Goal: Transaction & Acquisition: Purchase product/service

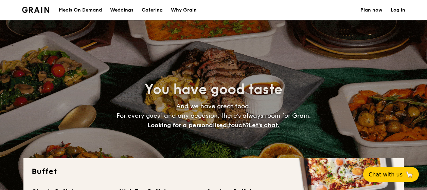
select select
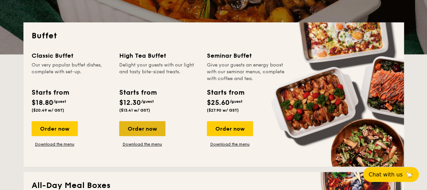
click at [154, 130] on div "Order now" at bounding box center [142, 128] width 46 height 15
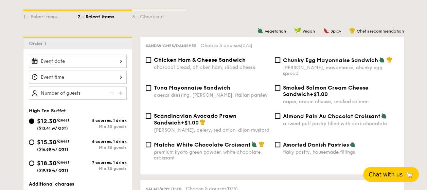
scroll to position [170, 0]
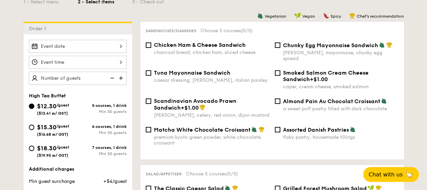
click at [120, 76] on img at bounding box center [121, 78] width 10 height 13
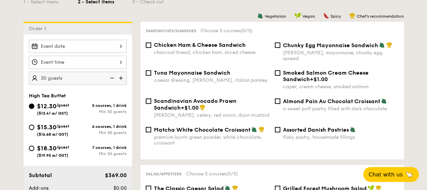
click at [120, 76] on img at bounding box center [121, 78] width 10 height 13
type input "45 guests"
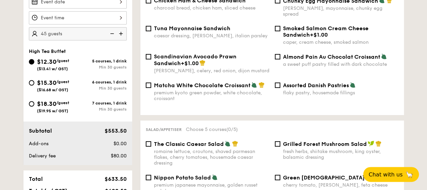
scroll to position [204, 0]
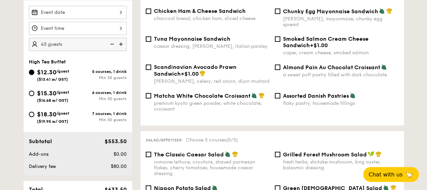
drag, startPoint x: 125, startPoint y: 143, endPoint x: 106, endPoint y: 141, distance: 19.5
click at [106, 141] on span "$553.50" at bounding box center [115, 141] width 22 height 6
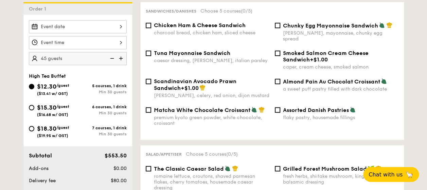
scroll to position [170, 0]
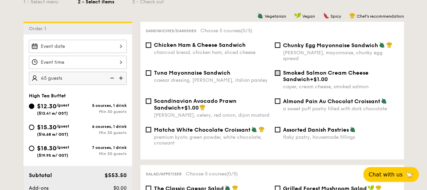
click at [279, 70] on input "Smoked Salmon Cream Cheese Sandwich +$1.00 caper, cream cheese, smoked salmon" at bounding box center [277, 72] width 5 height 5
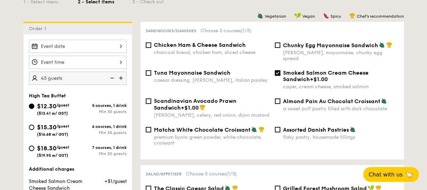
click at [278, 70] on input "Smoked Salmon Cream Cheese Sandwich +$1.00 caper, cream cheese, smoked salmon" at bounding box center [277, 72] width 5 height 5
checkbox input "false"
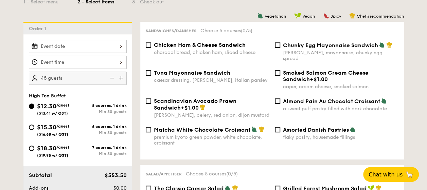
click at [281, 47] on div "Chunky Egg Mayonnaise Sandwich dijon mustard, mayonnaise, chunky egg spread" at bounding box center [336, 52] width 129 height 20
click at [280, 45] on div "Chunky Egg Mayonnaise Sandwich dijon mustard, mayonnaise, chunky egg spread" at bounding box center [336, 52] width 129 height 20
click at [277, 44] on input "Chunky Egg Mayonnaise Sandwich dijon mustard, mayonnaise, chunky egg spread" at bounding box center [277, 44] width 5 height 5
checkbox input "true"
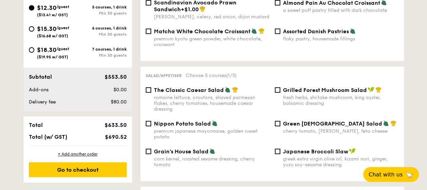
scroll to position [272, 0]
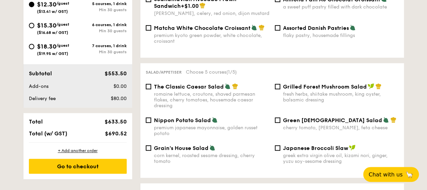
click at [184, 91] on div "romaine lettuce, croutons, shaved parmesan flakes, cherry tomatoes, housemade c…" at bounding box center [211, 99] width 115 height 17
click at [151, 88] on input "The Classic Caesar Salad romaine lettuce, croutons, shaved parmesan flakes, che…" at bounding box center [148, 86] width 5 height 5
checkbox input "true"
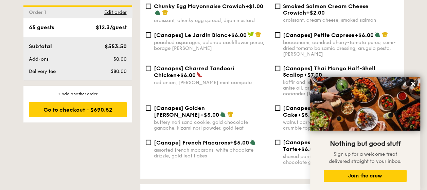
scroll to position [984, 0]
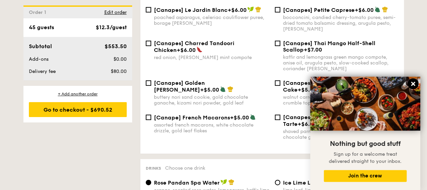
click at [411, 83] on icon at bounding box center [413, 84] width 4 height 4
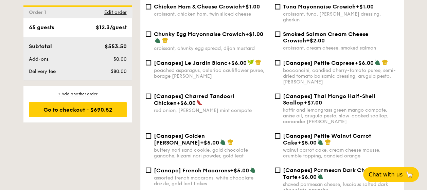
scroll to position [916, 0]
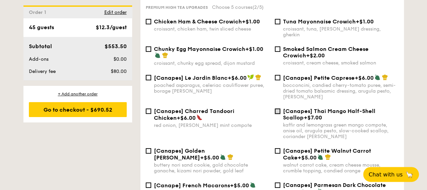
click at [279, 109] on input "[Canapes] Thai Mango Half-Shell Scallop +$7.00 kaffir and lemongrass green mang…" at bounding box center [277, 111] width 5 height 5
checkbox input "true"
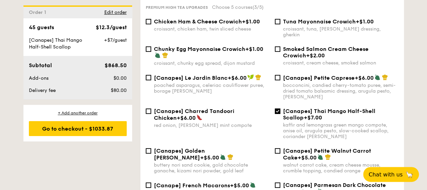
drag, startPoint x: 112, startPoint y: 39, endPoint x: 130, endPoint y: 41, distance: 17.8
click at [130, 41] on div "[Canapes] Thai Mango Half-Shell Scallop +$7/guest Subtotal $868.50 Add-ons $0.0…" at bounding box center [77, 68] width 109 height 62
click at [282, 109] on div "[Canapes] Thai Mango Half-Shell Scallop +$7.00 kaffir and lemongrass green mang…" at bounding box center [336, 124] width 129 height 32
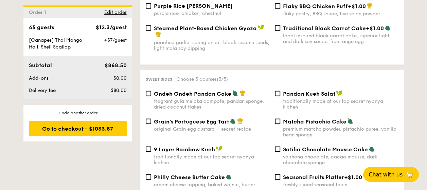
scroll to position [679, 0]
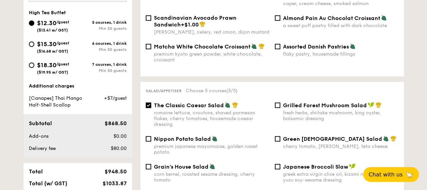
scroll to position [238, 0]
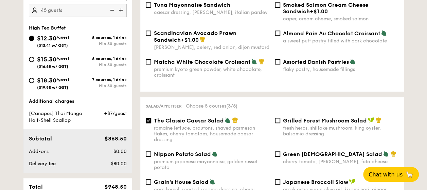
click at [197, 119] on span "The Classic Caesar Salad" at bounding box center [189, 120] width 70 height 6
click at [151, 119] on input "The Classic Caesar Salad romaine lettuce, croutons, shaved parmesan flakes, che…" at bounding box center [148, 120] width 5 height 5
checkbox input "false"
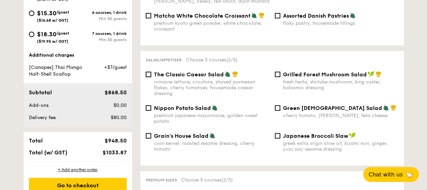
scroll to position [305, 0]
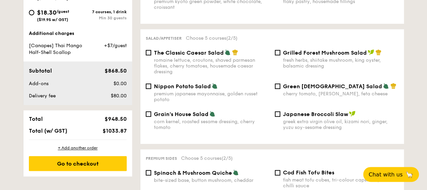
click at [283, 50] on span "Grilled Forest Mushroom Salad" at bounding box center [325, 53] width 84 height 6
click at [280, 50] on input "Grilled Forest Mushroom Salad fresh herbs, shiitake mushroom, king oyster, bals…" at bounding box center [277, 52] width 5 height 5
click at [282, 51] on div "Grilled Forest Mushroom Salad fresh herbs, shiitake mushroom, king oyster, bals…" at bounding box center [336, 59] width 129 height 20
click at [278, 50] on input "Grilled Forest Mushroom Salad fresh herbs, shiitake mushroom, king oyster, bals…" at bounding box center [277, 52] width 5 height 5
checkbox input "false"
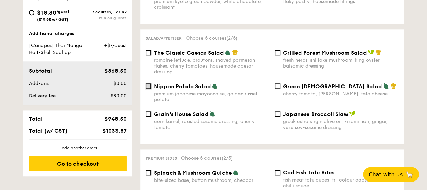
click at [150, 84] on input "Nippon Potato Salad premium japanese mayonnaise, golden russet potato" at bounding box center [148, 85] width 5 height 5
checkbox input "true"
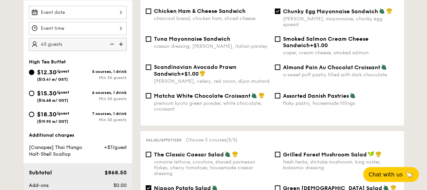
scroll to position [136, 0]
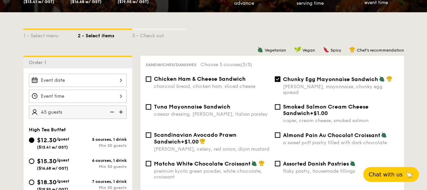
click at [276, 82] on input "Chunky Egg Mayonnaise Sandwich dijon mustard, mayonnaise, chunky egg spread" at bounding box center [277, 78] width 5 height 5
checkbox input "false"
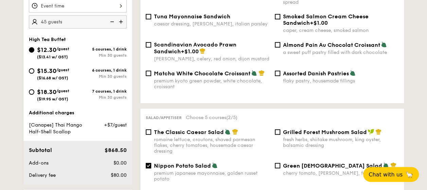
scroll to position [238, 0]
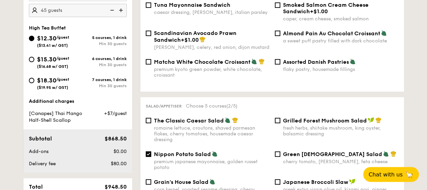
click at [163, 151] on span "Nippon Potato Salad" at bounding box center [182, 154] width 57 height 6
click at [151, 151] on input "Nippon Potato Salad premium japanese mayonnaise, golden russet potato" at bounding box center [148, 153] width 5 height 5
checkbox input "false"
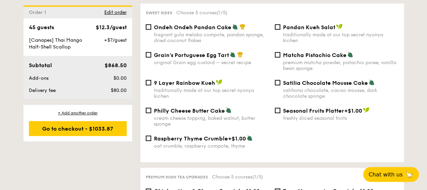
scroll to position [883, 0]
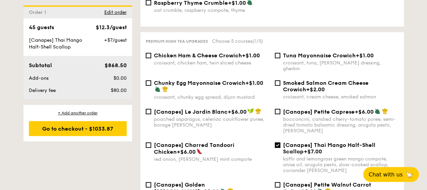
click at [294, 142] on span "[Canapes] Thai Mango Half-Shell Scallop" at bounding box center [329, 148] width 92 height 13
click at [280, 143] on input "[Canapes] Thai Mango Half-Shell Scallop +$7.00 kaffir and lemongrass green mang…" at bounding box center [277, 145] width 5 height 5
checkbox input "false"
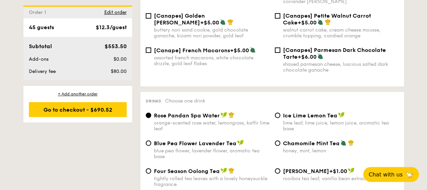
scroll to position [1052, 0]
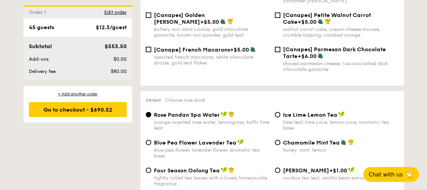
click at [168, 119] on div "orange-scented rose water, lemongrass, kaffir lime leaf" at bounding box center [211, 125] width 115 height 12
click at [151, 117] on input "Rose Pandan Spa Water orange-scented rose water, lemongrass, kaffir lime leaf" at bounding box center [148, 114] width 5 height 5
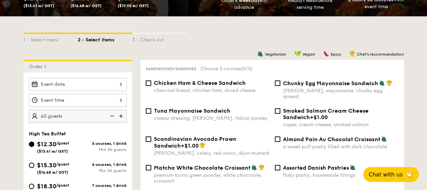
scroll to position [170, 0]
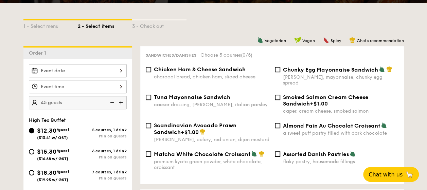
scroll to position [170, 0]
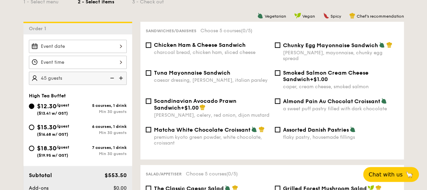
click at [314, 54] on div "[PERSON_NAME], mayonnaise, chunky egg spread" at bounding box center [340, 56] width 115 height 12
click at [280, 48] on input "Chunky Egg Mayonnaise Sandwich dijon mustard, mayonnaise, chunky egg spread" at bounding box center [277, 44] width 5 height 5
checkbox input "true"
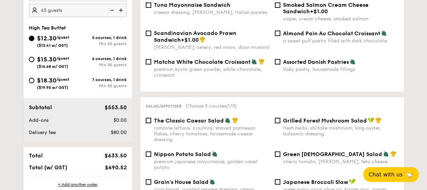
scroll to position [272, 0]
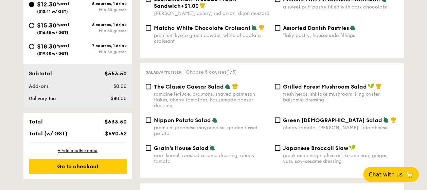
click at [214, 125] on div "premium japanese mayonnaise, golden russet potato" at bounding box center [211, 131] width 115 height 12
click at [151, 123] on input "Nippon Potato Salad premium japanese mayonnaise, golden russet potato" at bounding box center [148, 119] width 5 height 5
checkbox input "true"
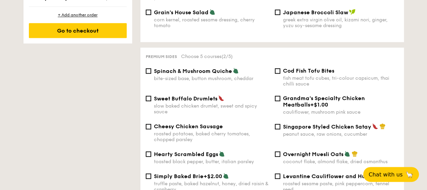
scroll to position [441, 0]
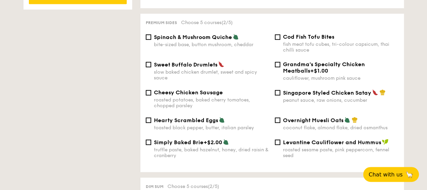
click at [306, 35] on span "Cod Fish Tofu Bites" at bounding box center [308, 37] width 51 height 6
click at [280, 35] on input "Cod Fish Tofu Bites fish meat tofu cubes, tri-colour capsicum, thai chilli sauce" at bounding box center [277, 36] width 5 height 5
checkbox input "true"
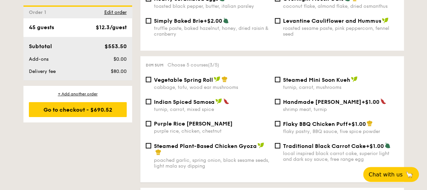
scroll to position [577, 0]
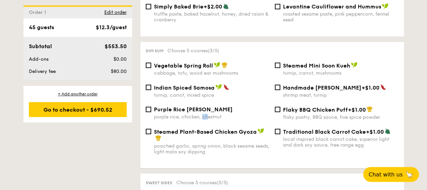
drag, startPoint x: 207, startPoint y: 113, endPoint x: 202, endPoint y: 117, distance: 6.3
click at [202, 117] on div "purple rice, chicken, chestnut" at bounding box center [211, 117] width 115 height 6
click at [200, 114] on div "purple rice, chicken, chestnut" at bounding box center [211, 117] width 115 height 6
click at [151, 112] on input "Purple Rice Loh Mai Kai purple rice, chicken, chestnut" at bounding box center [148, 109] width 5 height 5
checkbox input "true"
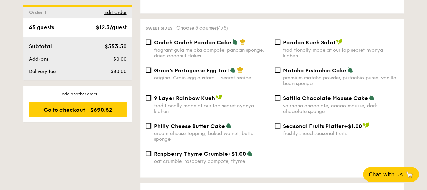
scroll to position [747, 0]
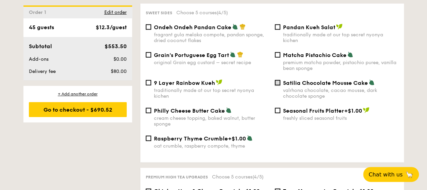
click at [279, 81] on input "Satilia Chocolate Mousse Cake valrhona chocolate, cacao mousse, dark chocolate …" at bounding box center [277, 82] width 5 height 5
checkbox input "true"
drag, startPoint x: 115, startPoint y: 70, endPoint x: 126, endPoint y: 72, distance: 10.7
click at [126, 72] on span "$80.00" at bounding box center [118, 72] width 16 height 6
drag, startPoint x: 126, startPoint y: 72, endPoint x: 117, endPoint y: 59, distance: 15.6
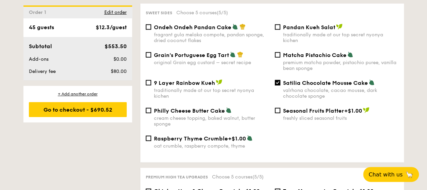
click at [117, 59] on span "$0.00" at bounding box center [119, 59] width 13 height 6
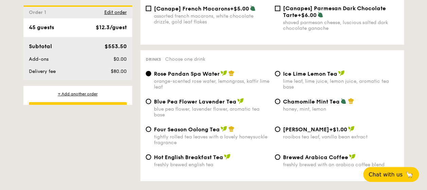
scroll to position [1086, 0]
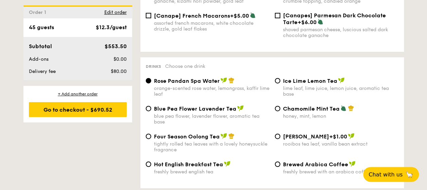
click at [183, 106] on span "Blue Pea Flower Lavender Tea" at bounding box center [195, 109] width 82 height 6
click at [151, 106] on input "Blue Pea Flower Lavender Tea blue pea flower, lavender flower, aromatic tea base" at bounding box center [148, 108] width 5 height 5
radio input "true"
click at [185, 81] on span "Rose Pandan Spa Water" at bounding box center [187, 81] width 66 height 6
click at [151, 81] on input "Rose Pandan Spa Water orange-scented rose water, lemongrass, kaffir lime leaf" at bounding box center [148, 80] width 5 height 5
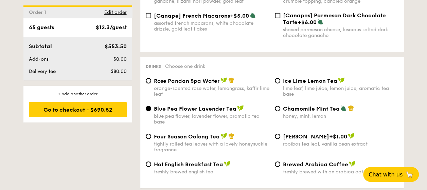
radio input "true"
click at [295, 80] on span "Ice Lime Lemon Tea" at bounding box center [310, 81] width 54 height 6
click at [280, 80] on input "Ice Lime Lemon Tea lime leaf, lime juice, lemon juice, aromatic tea base" at bounding box center [277, 80] width 5 height 5
radio input "true"
click at [305, 107] on span "Chamomile Mint Tea" at bounding box center [311, 109] width 57 height 6
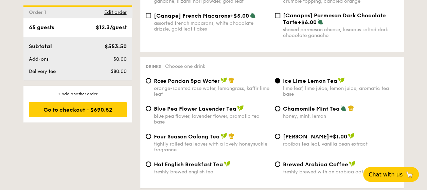
click at [280, 107] on input "Chamomile Mint Tea honey, mint, lemon" at bounding box center [277, 108] width 5 height 5
radio input "true"
click at [190, 109] on span "Blue Pea Flower Lavender Tea" at bounding box center [195, 109] width 82 height 6
click at [151, 109] on input "Blue Pea Flower Lavender Tea blue pea flower, lavender flower, aromatic tea base" at bounding box center [148, 108] width 5 height 5
radio input "true"
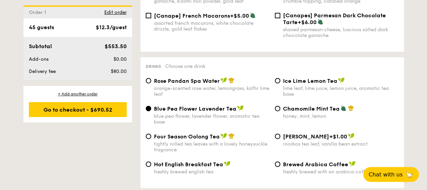
click at [189, 79] on span "Rose Pandan Spa Water" at bounding box center [187, 81] width 66 height 6
click at [151, 79] on input "Rose Pandan Spa Water orange-scented rose water, lemongrass, kaffir lime leaf" at bounding box center [148, 80] width 5 height 5
radio input "true"
click at [307, 80] on span "Ice Lime Lemon Tea" at bounding box center [310, 81] width 54 height 6
click at [280, 80] on input "Ice Lime Lemon Tea lime leaf, lime juice, lemon juice, aromatic tea base" at bounding box center [277, 80] width 5 height 5
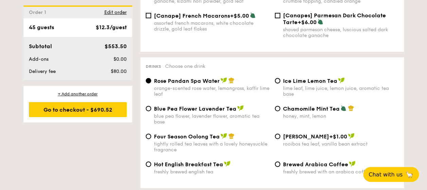
radio input "true"
click at [201, 163] on span "Hot English Breakfast Tea" at bounding box center [188, 164] width 69 height 6
click at [151, 163] on input "Hot English Breakfast Tea freshly brewed english tea" at bounding box center [148, 164] width 5 height 5
radio input "true"
click at [203, 142] on div "tightly rolled tea leaves with a lovely honeysuckle fragrance" at bounding box center [211, 147] width 115 height 12
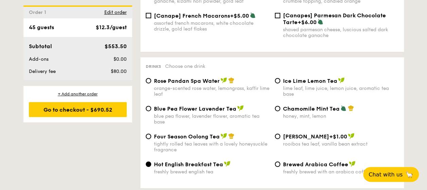
click at [151, 139] on input "Four Season Oolong Tea tightly rolled tea leaves with a lovely honeysuckle frag…" at bounding box center [148, 136] width 5 height 5
radio input "true"
click at [194, 114] on div "blue pea flower, lavender flower, aromatic tea base" at bounding box center [211, 119] width 115 height 12
click at [151, 111] on input "Blue Pea Flower Lavender Tea blue pea flower, lavender flower, aromatic tea base" at bounding box center [148, 108] width 5 height 5
radio input "true"
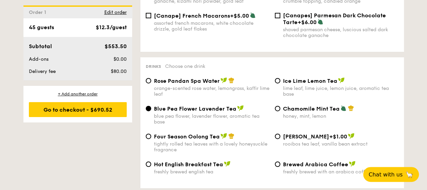
click at [191, 133] on span "Four Season Oolong Tea" at bounding box center [187, 136] width 66 height 6
click at [151, 134] on input "Four Season Oolong Tea tightly rolled tea leaves with a lovely honeysuckle frag…" at bounding box center [148, 136] width 5 height 5
radio input "true"
click at [193, 109] on span "Blue Pea Flower Lavender Tea" at bounding box center [195, 109] width 82 height 6
click at [151, 109] on input "Blue Pea Flower Lavender Tea blue pea flower, lavender flower, aromatic tea base" at bounding box center [148, 108] width 5 height 5
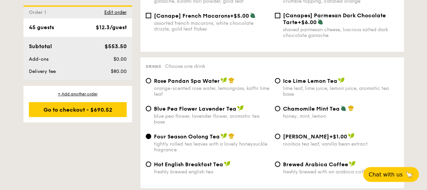
radio input "true"
click at [190, 134] on span "Four Season Oolong Tea" at bounding box center [187, 136] width 66 height 6
click at [151, 134] on input "Four Season Oolong Tea tightly rolled tea leaves with a lovely honeysuckle frag…" at bounding box center [148, 136] width 5 height 5
radio input "true"
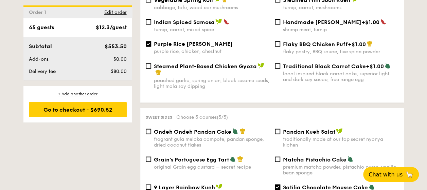
scroll to position [543, 0]
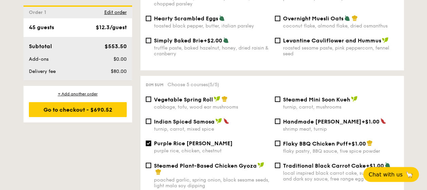
drag, startPoint x: 65, startPoint y: 26, endPoint x: 50, endPoint y: 26, distance: 14.9
click at [64, 26] on div "45 guests $12.3/guest" at bounding box center [78, 27] width 98 height 8
click at [110, 13] on span "Edit order" at bounding box center [115, 13] width 22 height 6
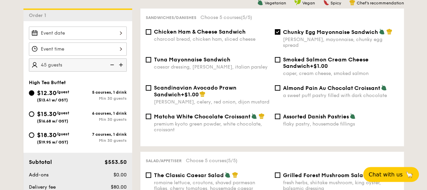
scroll to position [181, 0]
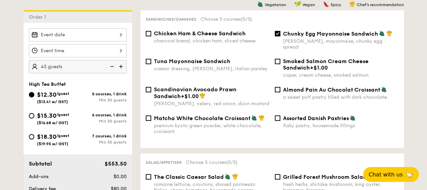
click at [119, 66] on img at bounding box center [121, 66] width 10 height 13
click at [113, 67] on img at bounding box center [111, 66] width 10 height 13
click at [119, 67] on img at bounding box center [121, 66] width 10 height 13
click at [113, 67] on img at bounding box center [111, 66] width 10 height 13
click at [119, 67] on img at bounding box center [121, 66] width 10 height 13
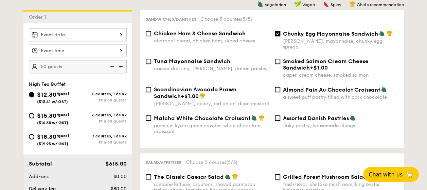
click at [115, 67] on img at bounding box center [111, 66] width 10 height 13
type input "45 guests"
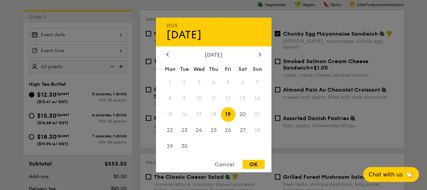
click at [114, 32] on div "2025 Sep [DATE] Tue Wed Thu Fri Sat Sun 1 2 3 4 5 6 7 8 9 10 11 12 13 14 15 16 …" at bounding box center [78, 34] width 98 height 13
click at [257, 53] on div at bounding box center [260, 55] width 6 height 6
click at [261, 52] on div at bounding box center [260, 55] width 6 height 6
click at [216, 115] on span "13" at bounding box center [213, 114] width 15 height 15
click at [256, 164] on div "OK" at bounding box center [253, 164] width 22 height 9
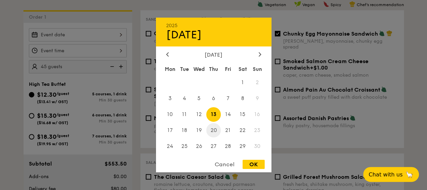
type input "[DATE]"
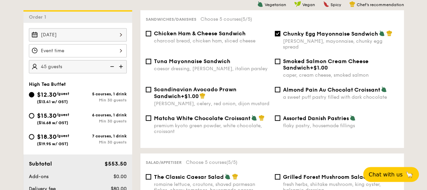
click at [111, 52] on div at bounding box center [78, 50] width 98 height 13
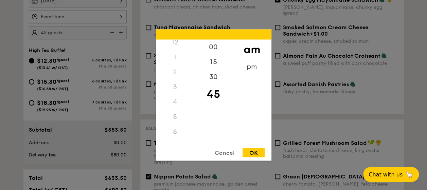
scroll to position [0, 0]
click at [172, 77] on div "2" at bounding box center [175, 77] width 38 height 15
click at [173, 79] on div "2" at bounding box center [175, 77] width 38 height 15
click at [175, 78] on div "2" at bounding box center [175, 77] width 38 height 15
click at [178, 78] on div "2" at bounding box center [175, 77] width 38 height 15
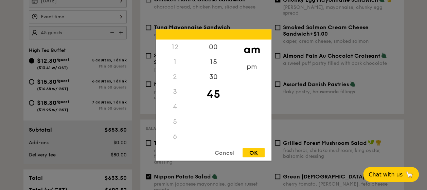
click at [178, 78] on div "2" at bounding box center [175, 77] width 38 height 15
click at [176, 79] on div "2" at bounding box center [175, 77] width 38 height 15
click at [175, 77] on div "2" at bounding box center [175, 77] width 38 height 15
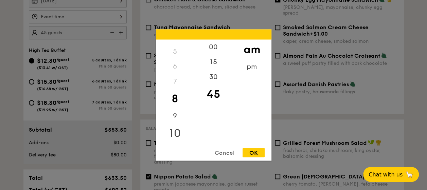
scroll to position [80, 0]
click at [179, 118] on div "10" at bounding box center [175, 124] width 38 height 20
click at [178, 98] on div "9" at bounding box center [175, 104] width 38 height 20
click at [176, 89] on div "8" at bounding box center [175, 89] width 38 height 20
click at [253, 65] on div "pm" at bounding box center [252, 69] width 38 height 20
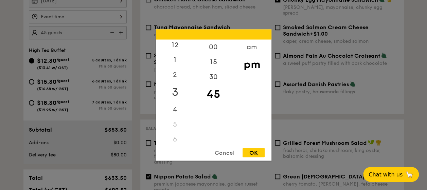
scroll to position [0, 0]
click at [175, 77] on div "2" at bounding box center [175, 80] width 38 height 20
click at [212, 49] on div "00" at bounding box center [213, 50] width 38 height 20
click at [255, 151] on div "OK" at bounding box center [253, 152] width 22 height 9
type input "2:00PM"
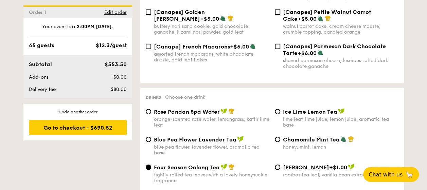
scroll to position [996, 0]
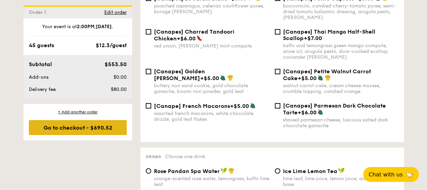
click at [105, 126] on div "Go to checkout - $690.52" at bounding box center [78, 127] width 98 height 15
